Goal: Register for event/course

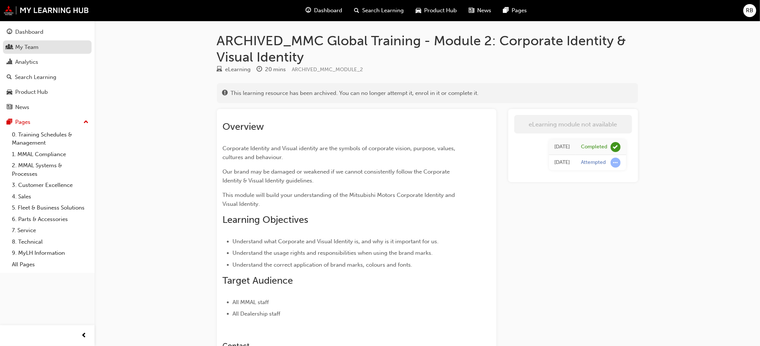
click at [21, 47] on div "My Team" at bounding box center [26, 47] width 23 height 9
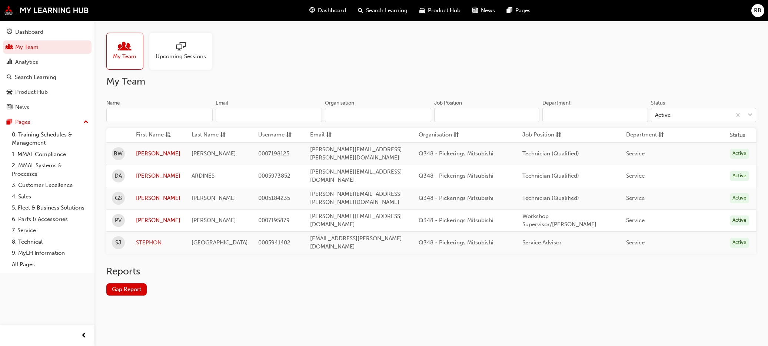
click at [149, 238] on link "STEPHON" at bounding box center [158, 242] width 44 height 9
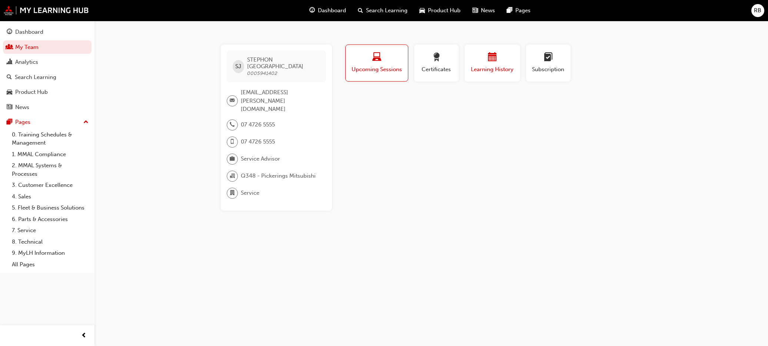
click at [490, 63] on div "button" at bounding box center [492, 58] width 44 height 11
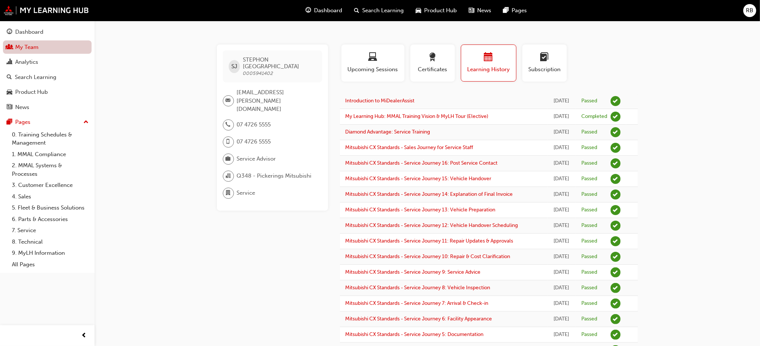
click at [21, 45] on link "My Team" at bounding box center [47, 47] width 89 height 14
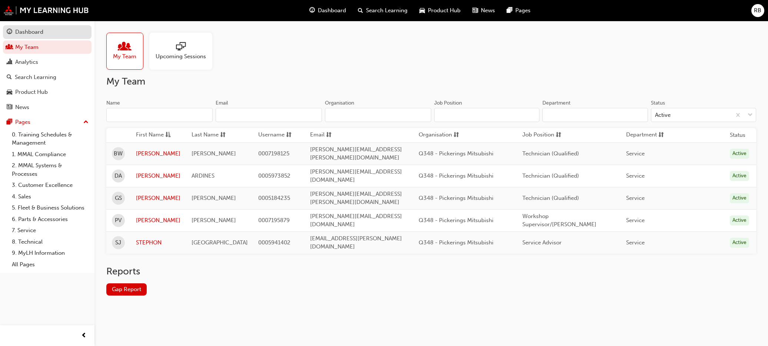
click at [28, 33] on div "Dashboard" at bounding box center [29, 32] width 28 height 9
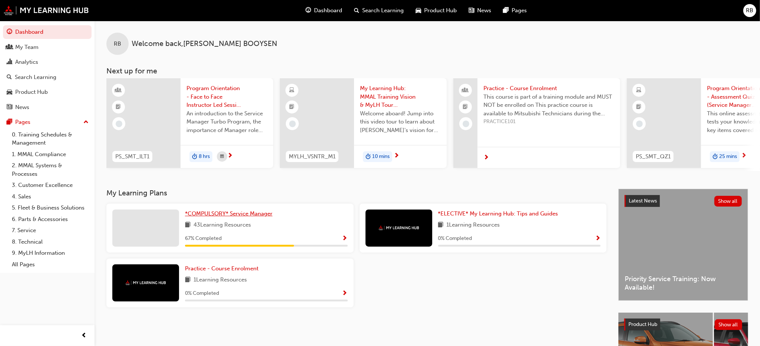
click at [237, 216] on span "*COMPULSORY* Service Manager" at bounding box center [228, 213] width 87 height 7
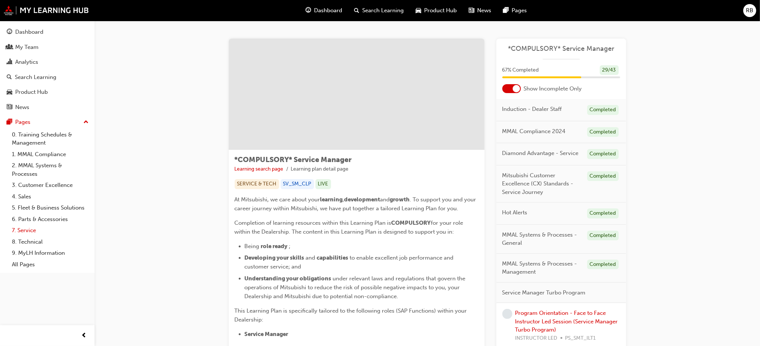
click at [31, 232] on link "7. Service" at bounding box center [50, 230] width 83 height 11
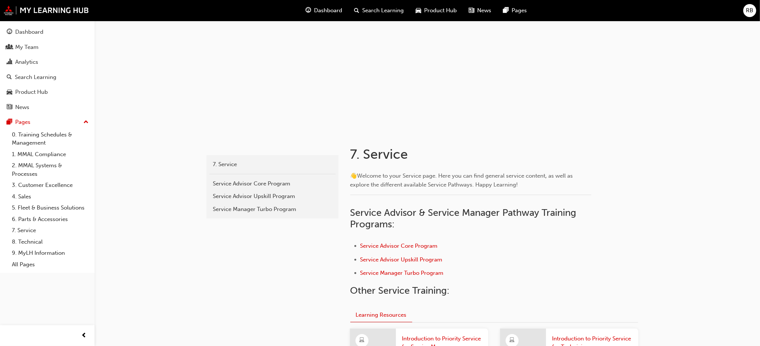
scroll to position [111, 0]
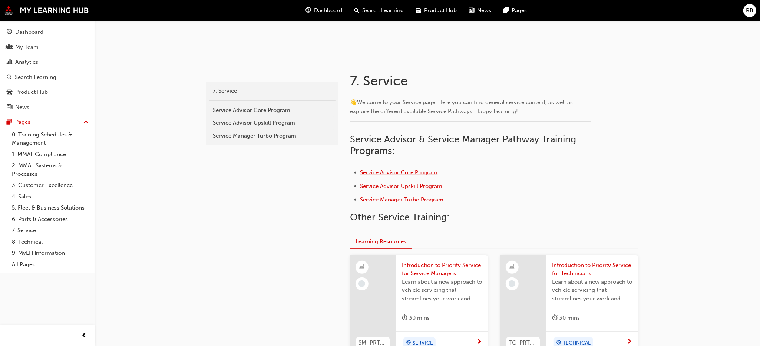
click at [390, 172] on span "Service Advisor Core Program" at bounding box center [398, 172] width 77 height 7
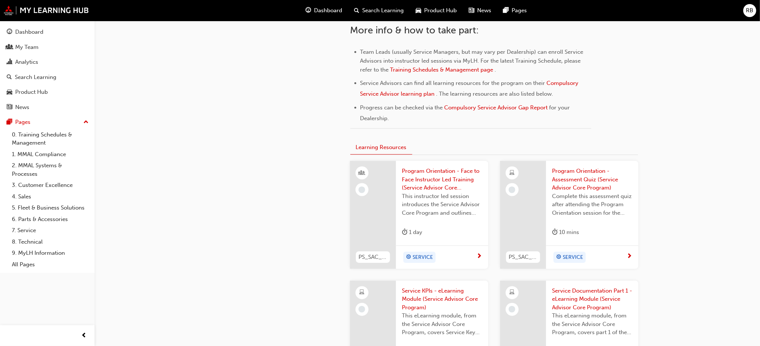
scroll to position [375, 0]
click at [433, 165] on span "Program Orientation - Face to Face Instructor Led Training (Service Advisor Cor…" at bounding box center [442, 177] width 80 height 25
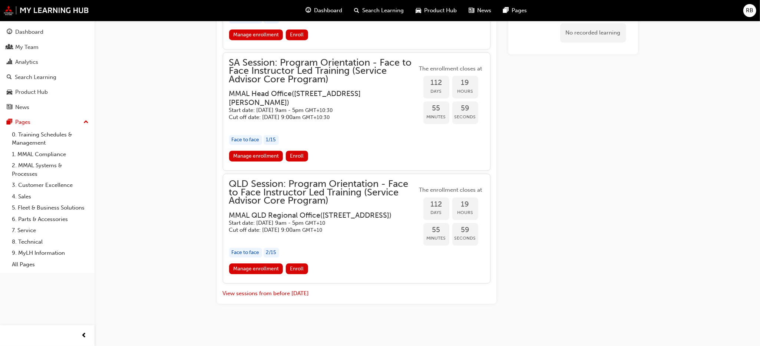
scroll to position [1165, 0]
click at [301, 270] on span "Enroll" at bounding box center [297, 268] width 14 height 6
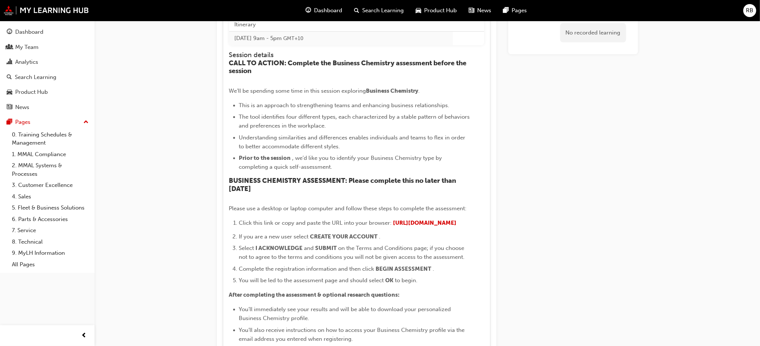
scroll to position [1413, 0]
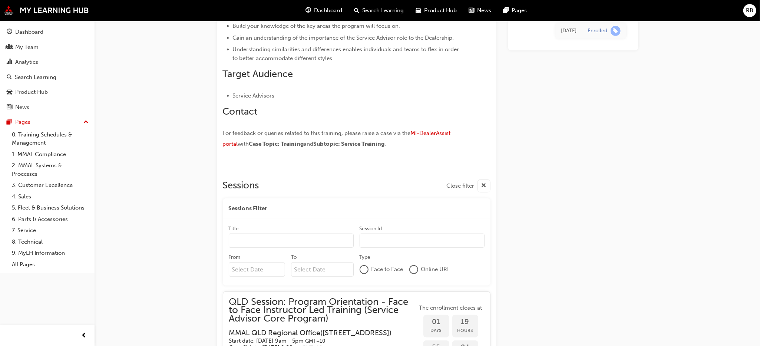
scroll to position [441, 0]
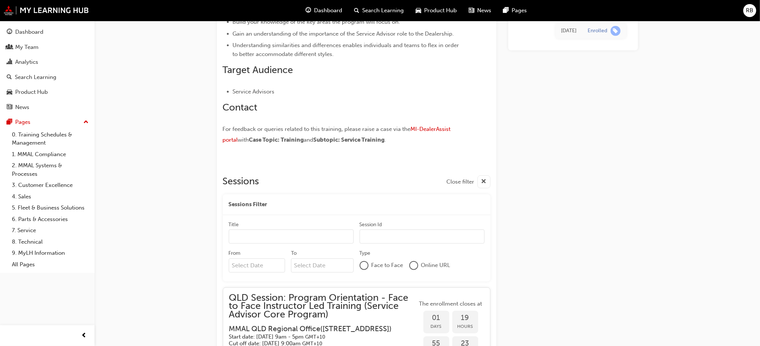
click at [277, 232] on input "Title" at bounding box center [291, 236] width 125 height 14
click at [386, 234] on input "Session Id" at bounding box center [422, 236] width 125 height 14
click at [370, 235] on input "Session Id" at bounding box center [422, 236] width 125 height 14
click at [367, 236] on input "Session Id" at bounding box center [422, 236] width 125 height 14
click at [299, 235] on input "Title" at bounding box center [291, 236] width 125 height 14
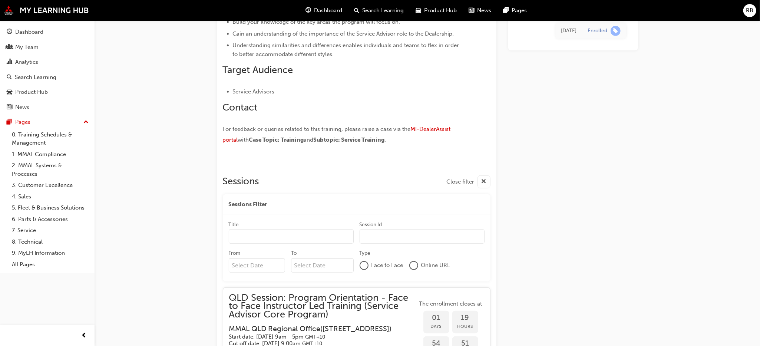
click at [373, 236] on input "Session Id" at bounding box center [422, 236] width 125 height 14
click at [482, 181] on span "cross-icon" at bounding box center [484, 181] width 6 height 9
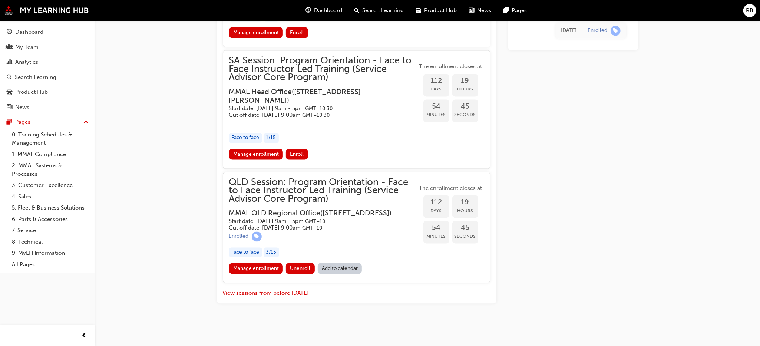
scroll to position [1074, 0]
click at [297, 192] on span "QLD Session: Program Orientation - Face to Face Instructor Led Training (Servic…" at bounding box center [323, 190] width 188 height 25
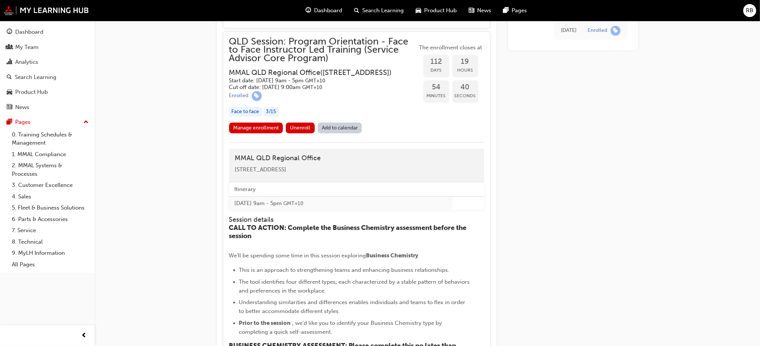
scroll to position [1130, 0]
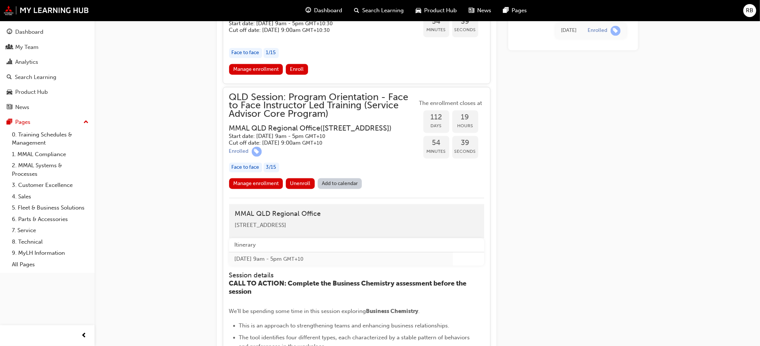
click at [284, 118] on span "QLD Session: Program Orientation - Face to Face Instructor Led Training (Servic…" at bounding box center [323, 105] width 188 height 25
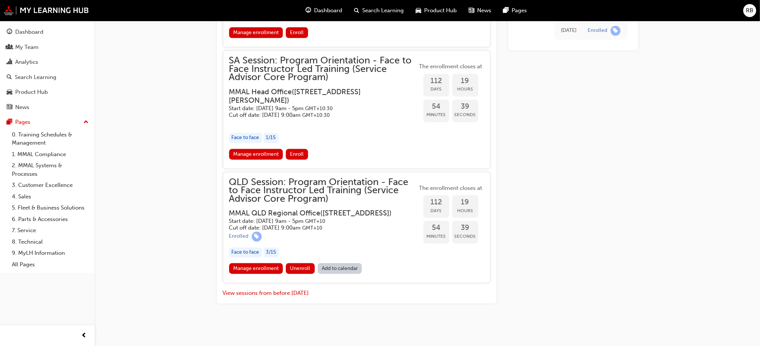
scroll to position [1074, 0]
click at [257, 189] on span "QLD Session: Program Orientation - Face to Face Instructor Led Training (Servic…" at bounding box center [323, 190] width 188 height 25
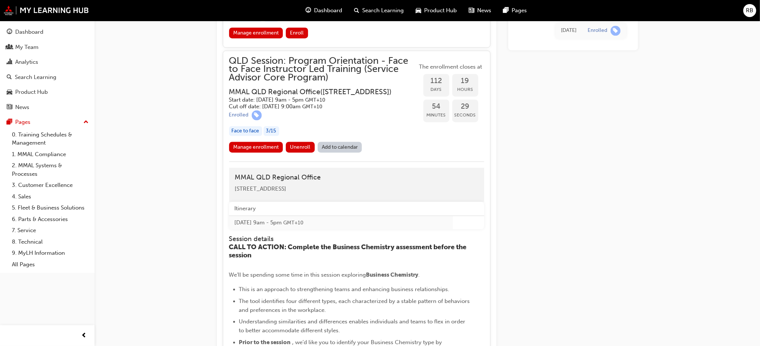
scroll to position [1110, 0]
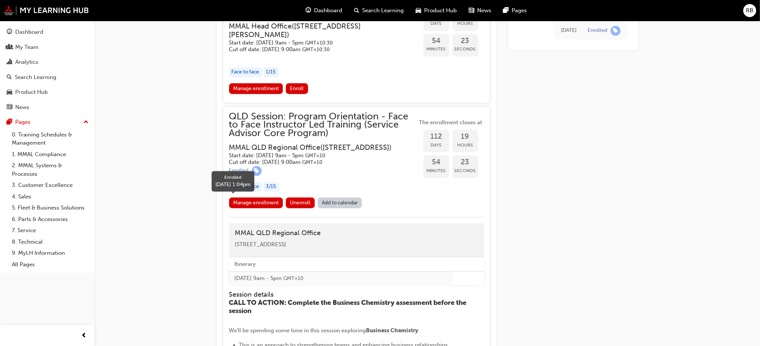
click at [258, 176] on span "learningRecordVerb_ENROLL-icon" at bounding box center [257, 171] width 10 height 10
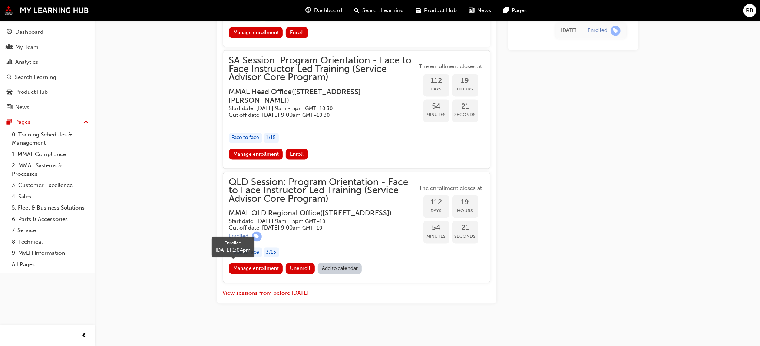
click at [257, 236] on span "learningRecordVerb_ENROLL-icon" at bounding box center [257, 237] width 10 height 10
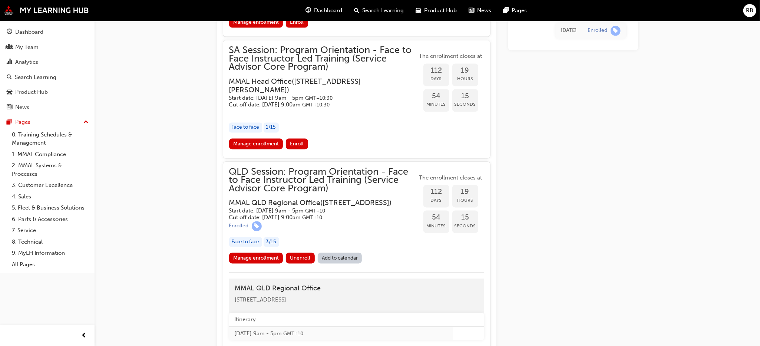
scroll to position [1110, 0]
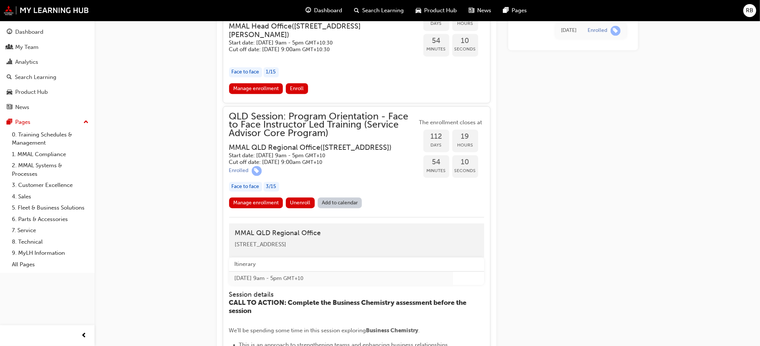
click at [275, 192] on div "3 / 15" at bounding box center [272, 187] width 16 height 10
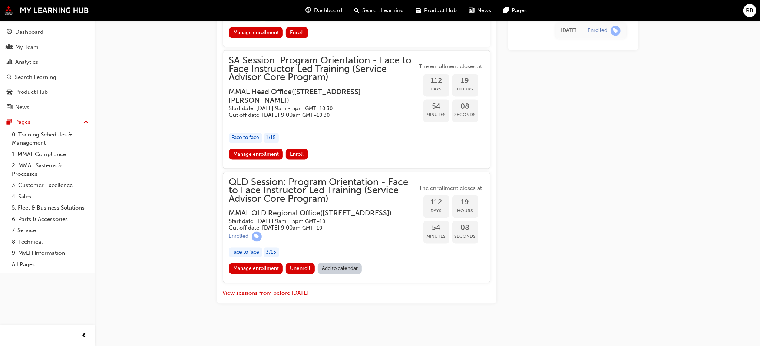
click at [263, 252] on div "Face to face 3 / 15" at bounding box center [323, 253] width 188 height 10
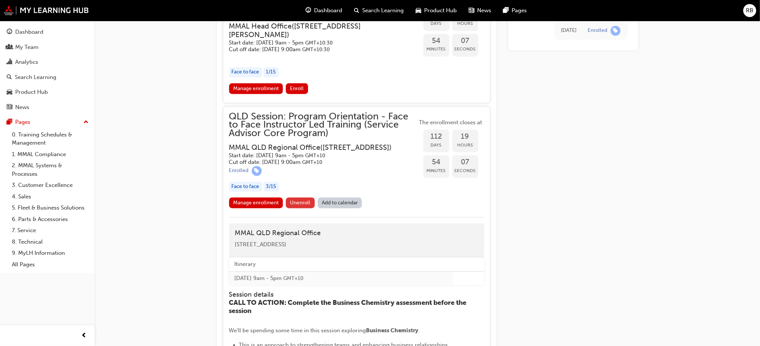
click at [295, 206] on span "Unenroll" at bounding box center [300, 202] width 20 height 6
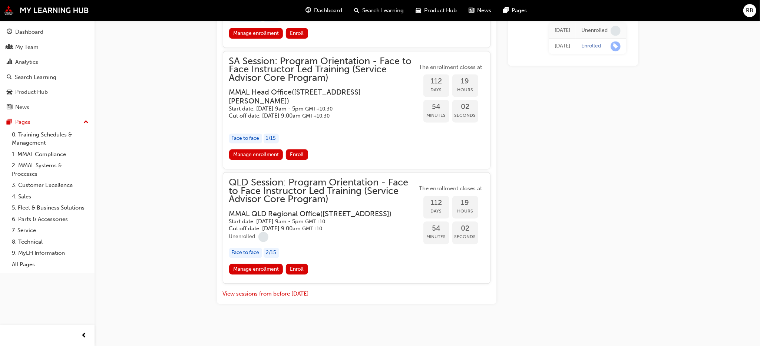
scroll to position [1167, 0]
click at [266, 266] on link "Manage enrollment" at bounding box center [256, 269] width 54 height 11
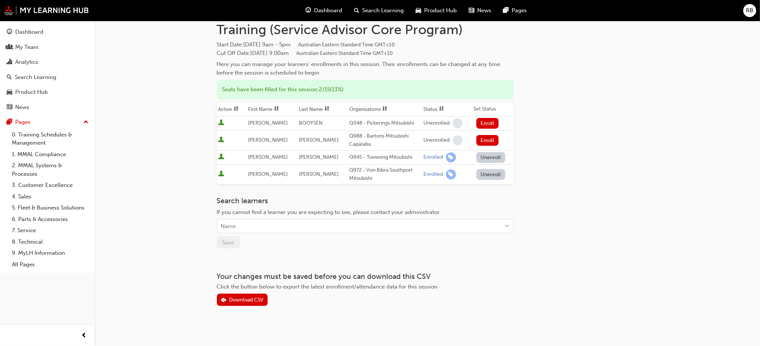
scroll to position [56, 0]
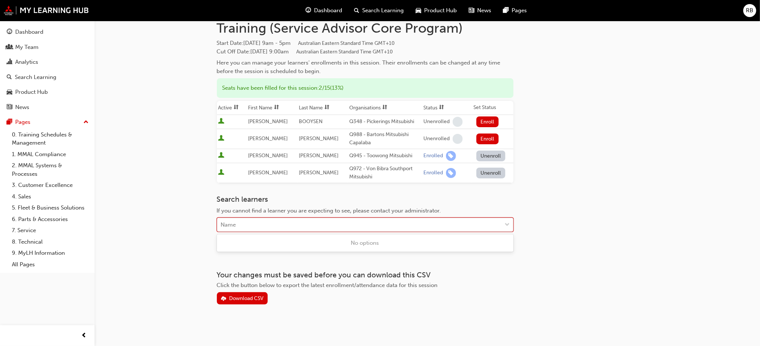
click at [466, 219] on div "Name" at bounding box center [359, 224] width 285 height 13
click at [327, 225] on div "Name" at bounding box center [359, 224] width 285 height 13
type input "S"
click at [252, 219] on div "Name" at bounding box center [359, 224] width 285 height 13
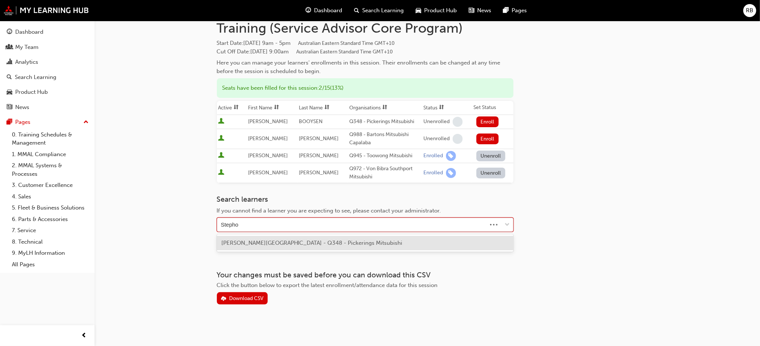
type input "Stephon"
click at [261, 240] on span "STEPHON JERMAN - Q348 - Pickerings Mitsubishi" at bounding box center [311, 242] width 181 height 7
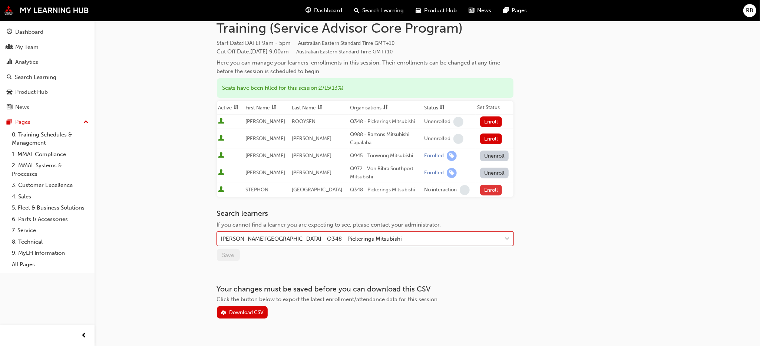
click at [484, 190] on button "Enroll" at bounding box center [491, 190] width 22 height 11
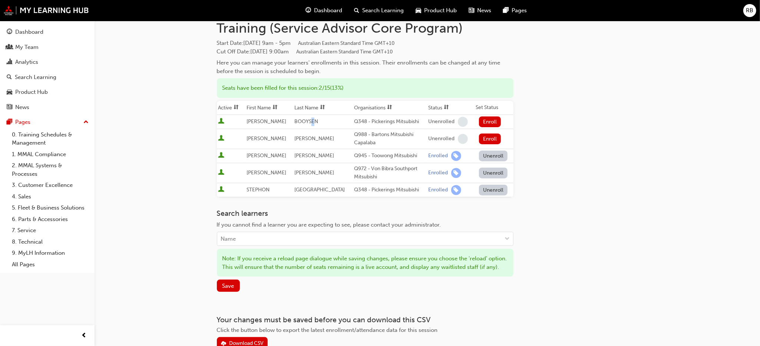
drag, startPoint x: 340, startPoint y: 119, endPoint x: 315, endPoint y: 126, distance: 25.6
click at [315, 126] on td "BOOYSEN" at bounding box center [323, 122] width 60 height 14
drag, startPoint x: 317, startPoint y: 124, endPoint x: 622, endPoint y: 169, distance: 309.2
click at [622, 169] on div "Go to session detail page Manage enrollment for QLD Session: Program Orientatio…" at bounding box center [427, 156] width 421 height 385
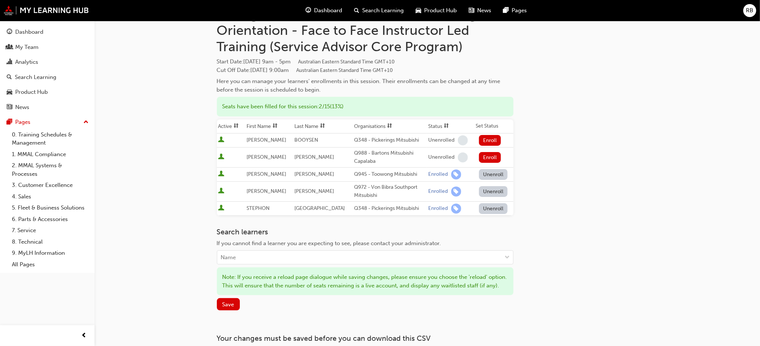
scroll to position [0, 0]
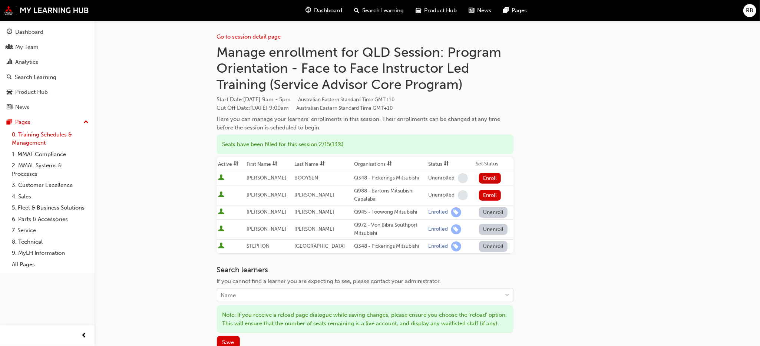
click at [38, 136] on link "0. Training Schedules & Management" at bounding box center [50, 139] width 83 height 20
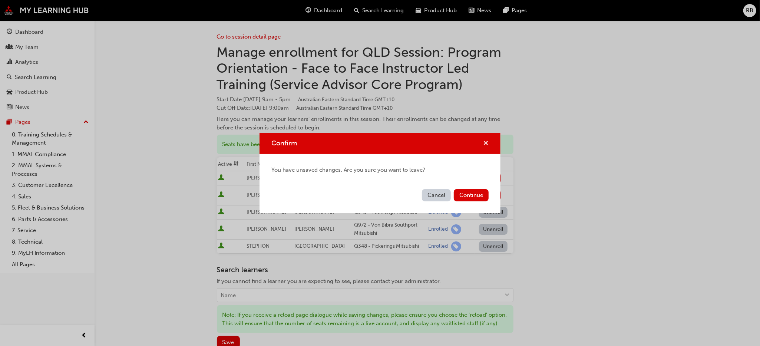
click at [487, 144] on span "cross-icon" at bounding box center [486, 144] width 6 height 7
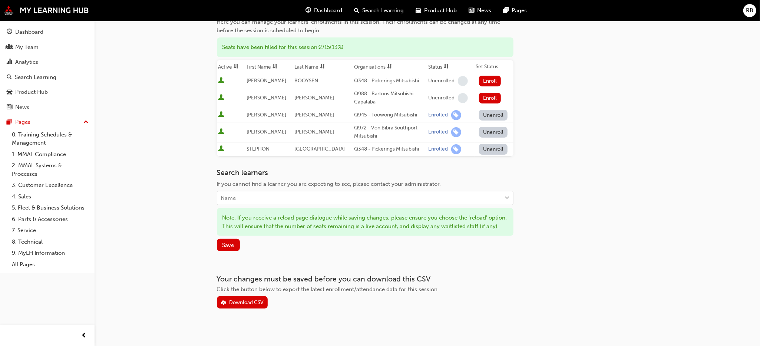
scroll to position [109, 0]
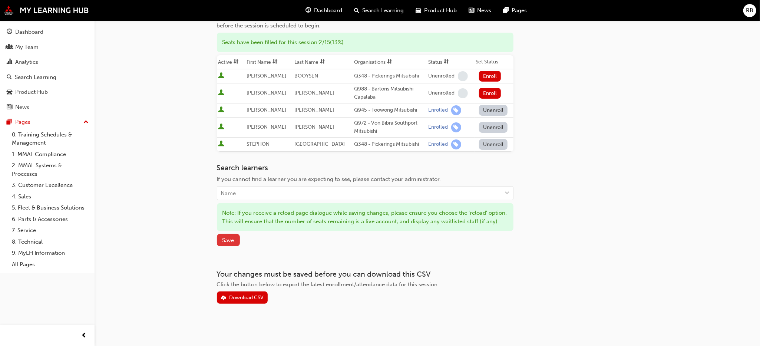
click at [229, 240] on span "Save" at bounding box center [228, 240] width 12 height 7
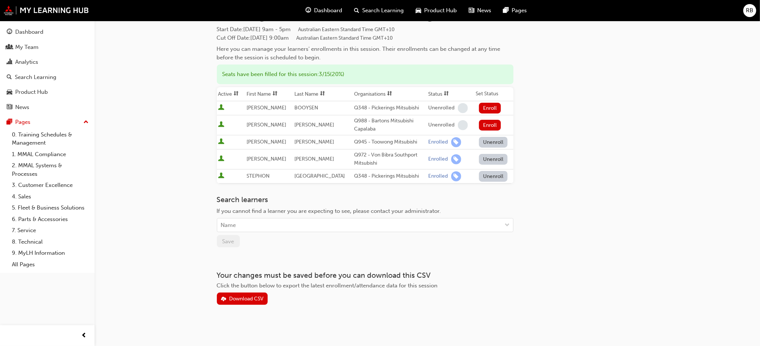
scroll to position [14, 0]
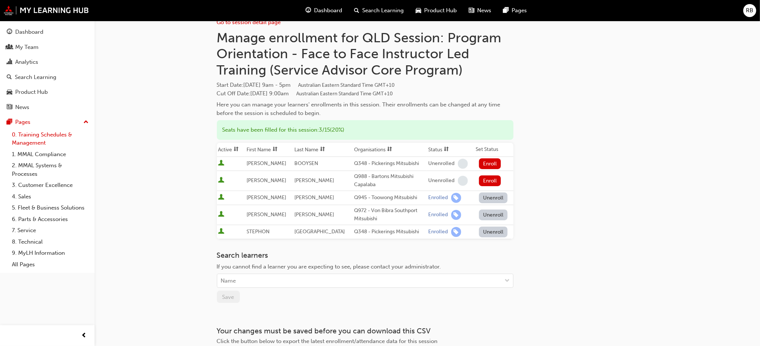
click at [36, 139] on link "0. Training Schedules & Management" at bounding box center [50, 139] width 83 height 20
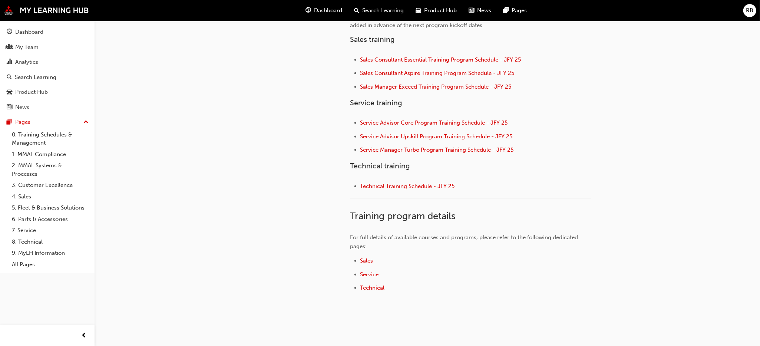
scroll to position [264, 0]
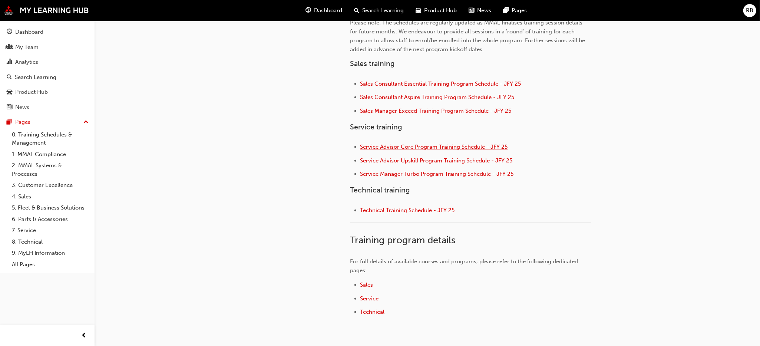
click at [397, 145] on span "Service Advisor Core Program Training Schedule - JFY 25" at bounding box center [434, 146] width 148 height 7
